Goal: Check status: Check status

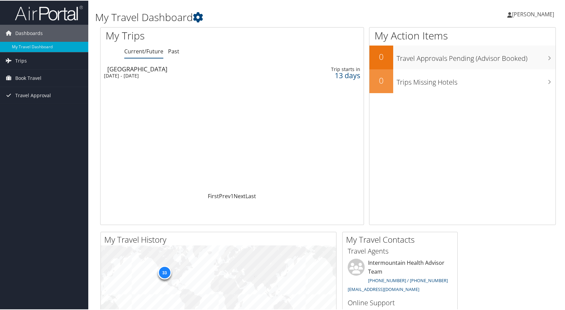
click at [516, 15] on span "[PERSON_NAME]" at bounding box center [533, 13] width 42 height 7
click at [501, 56] on link "View Travel Profile" at bounding box center [516, 61] width 76 height 12
click at [183, 73] on div "[DATE] - [DATE]" at bounding box center [188, 75] width 169 height 6
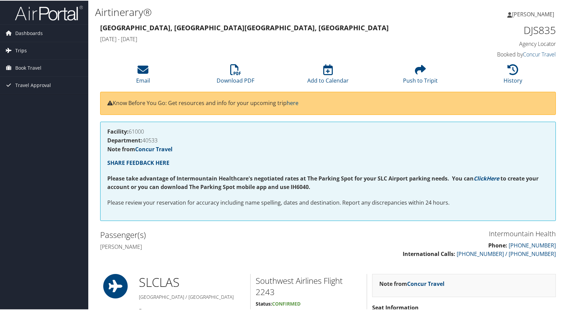
click at [22, 50] on span "Trips" at bounding box center [21, 49] width 12 height 17
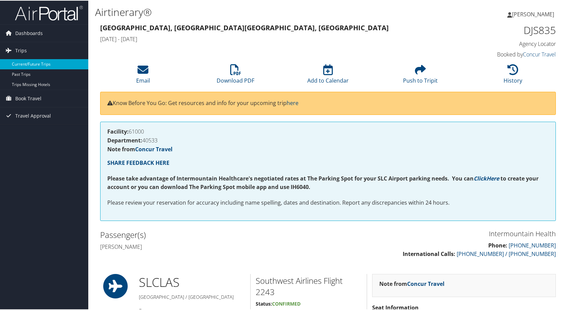
click at [22, 65] on link "Current/Future Trips" at bounding box center [44, 63] width 88 height 10
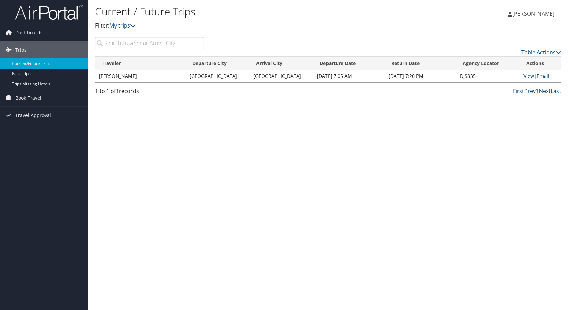
click at [528, 75] on link "View" at bounding box center [529, 76] width 11 height 6
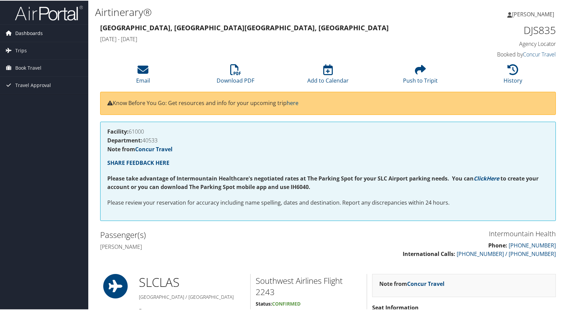
click at [26, 33] on span "Dashboards" at bounding box center [29, 32] width 28 height 17
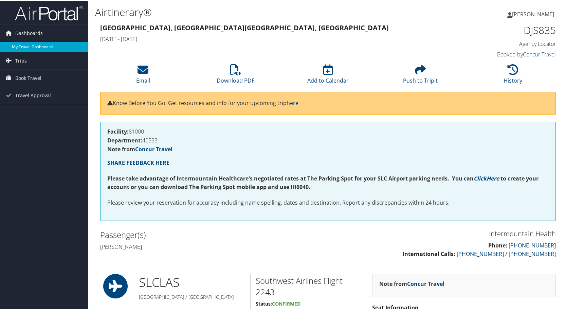
click at [34, 46] on link "My Travel Dashboard" at bounding box center [44, 46] width 88 height 10
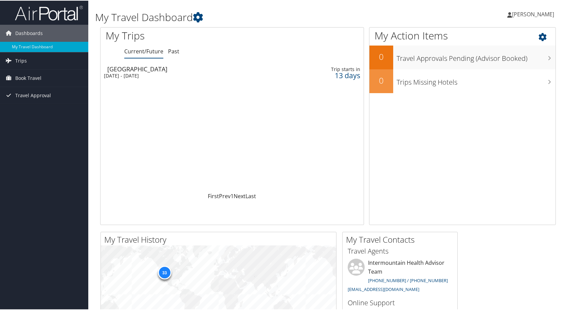
click at [540, 35] on icon at bounding box center [549, 35] width 20 height 12
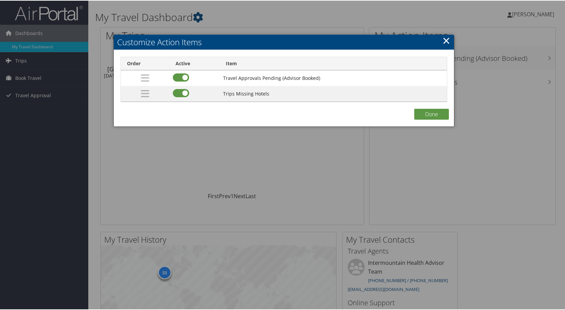
click at [443, 38] on link "×" at bounding box center [447, 40] width 8 height 14
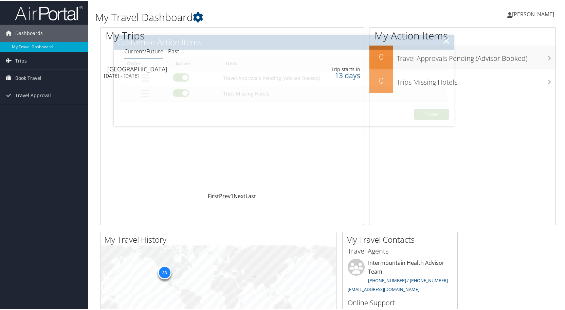
click at [522, 12] on span "[PERSON_NAME]" at bounding box center [533, 13] width 42 height 7
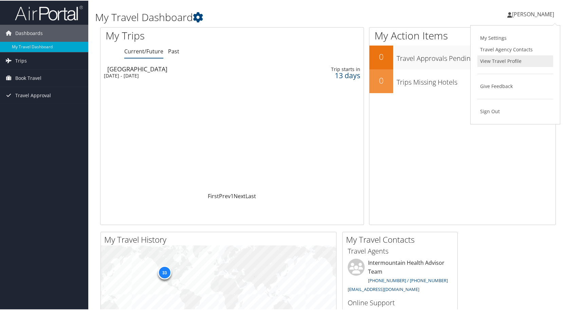
click at [518, 58] on link "View Travel Profile" at bounding box center [516, 61] width 76 height 12
click at [155, 64] on td "[GEOGRAPHIC_DATA] [DATE] - [DATE]" at bounding box center [188, 71] width 175 height 19
